Goal: Subscribe to service/newsletter

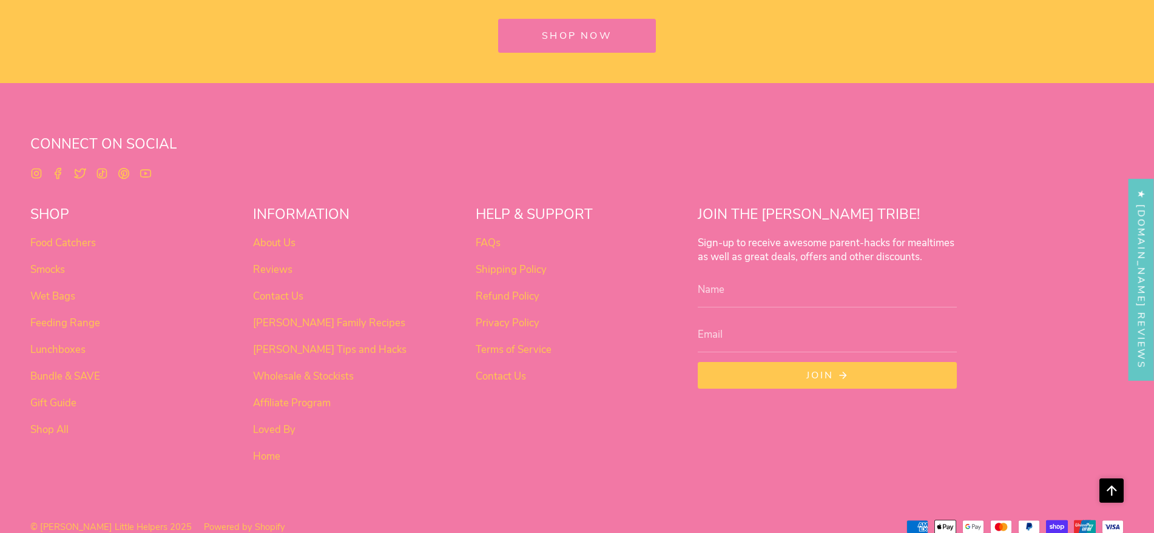
scroll to position [4940, 0]
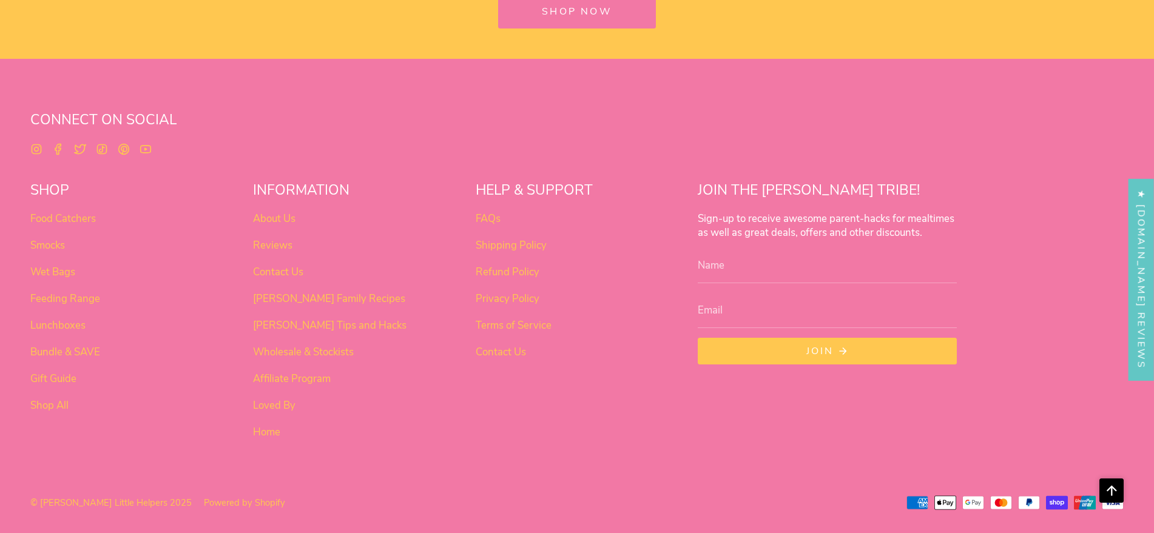
click at [730, 271] on input "Name" at bounding box center [827, 266] width 259 height 35
type input "[PERSON_NAME]"
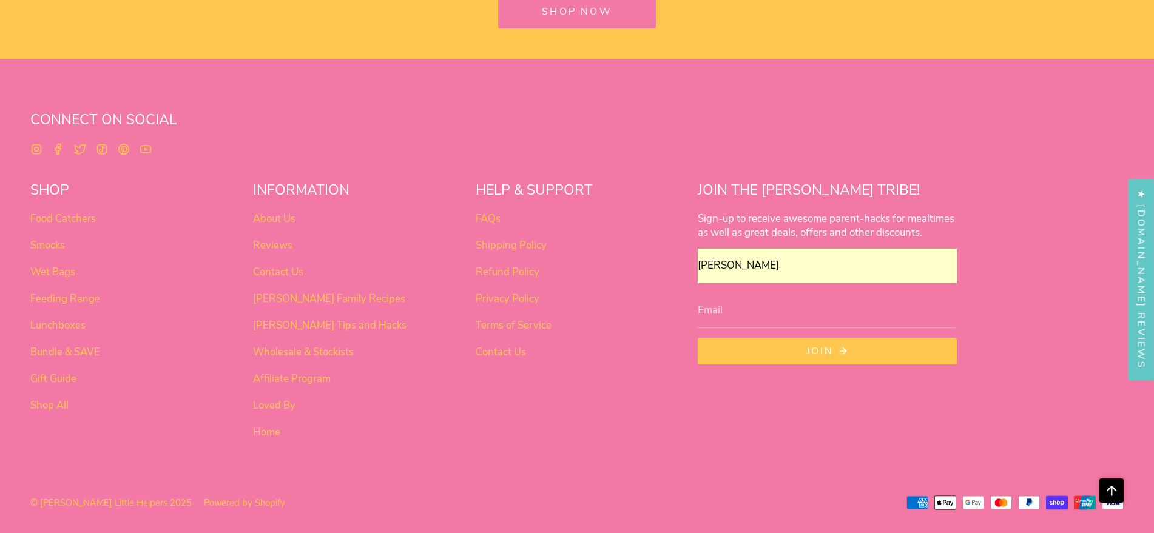
type input "[EMAIL_ADDRESS][DOMAIN_NAME]"
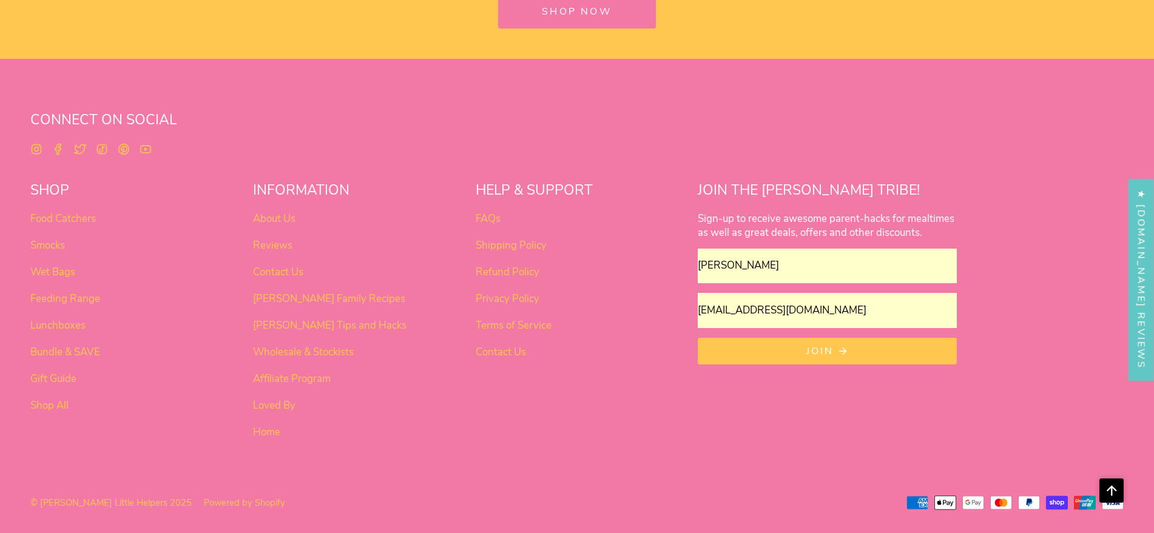
click at [799, 345] on button "Join" at bounding box center [827, 351] width 259 height 27
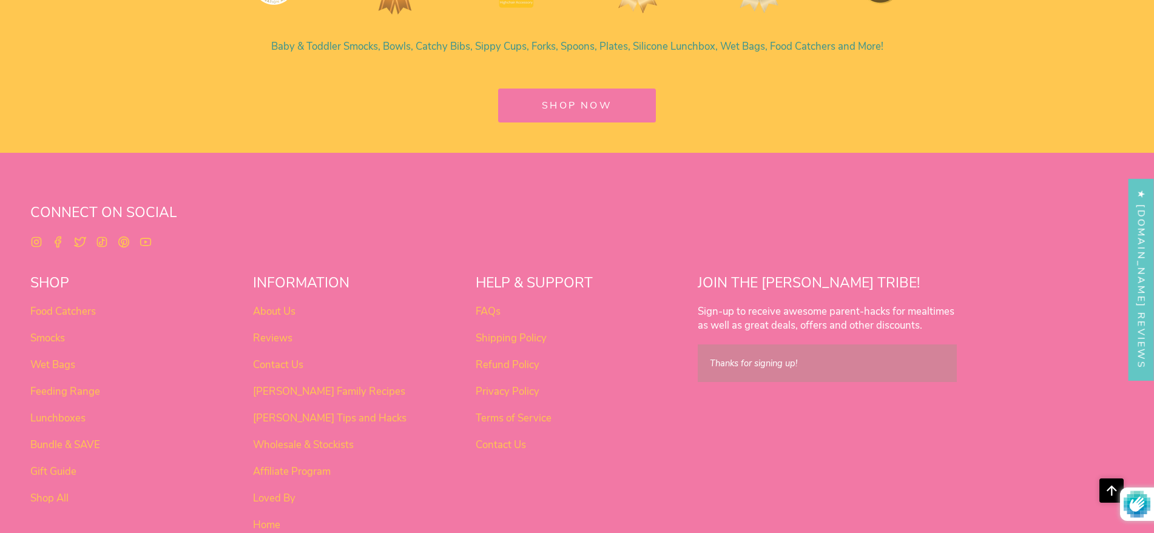
scroll to position [4947, 0]
